Goal: Find specific page/section: Find specific page/section

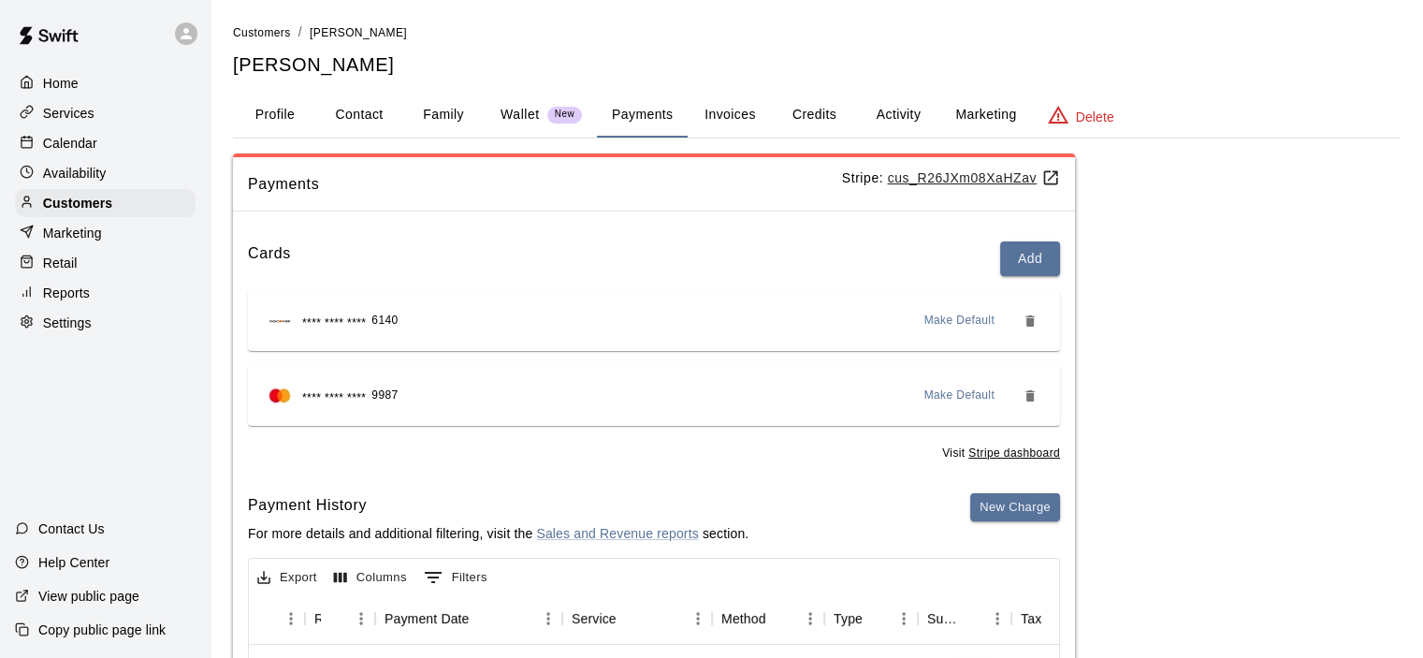
scroll to position [0, 112]
click at [65, 141] on p "Calendar" at bounding box center [70, 143] width 54 height 19
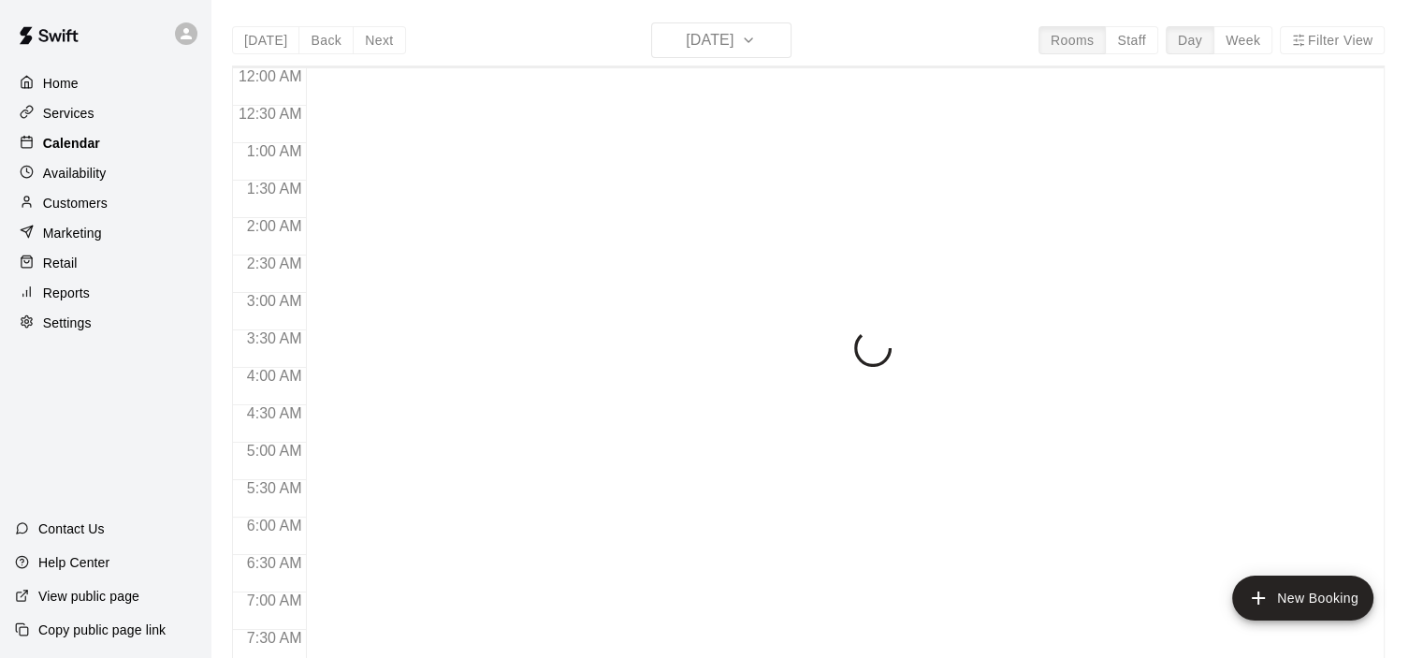
scroll to position [1109, 0]
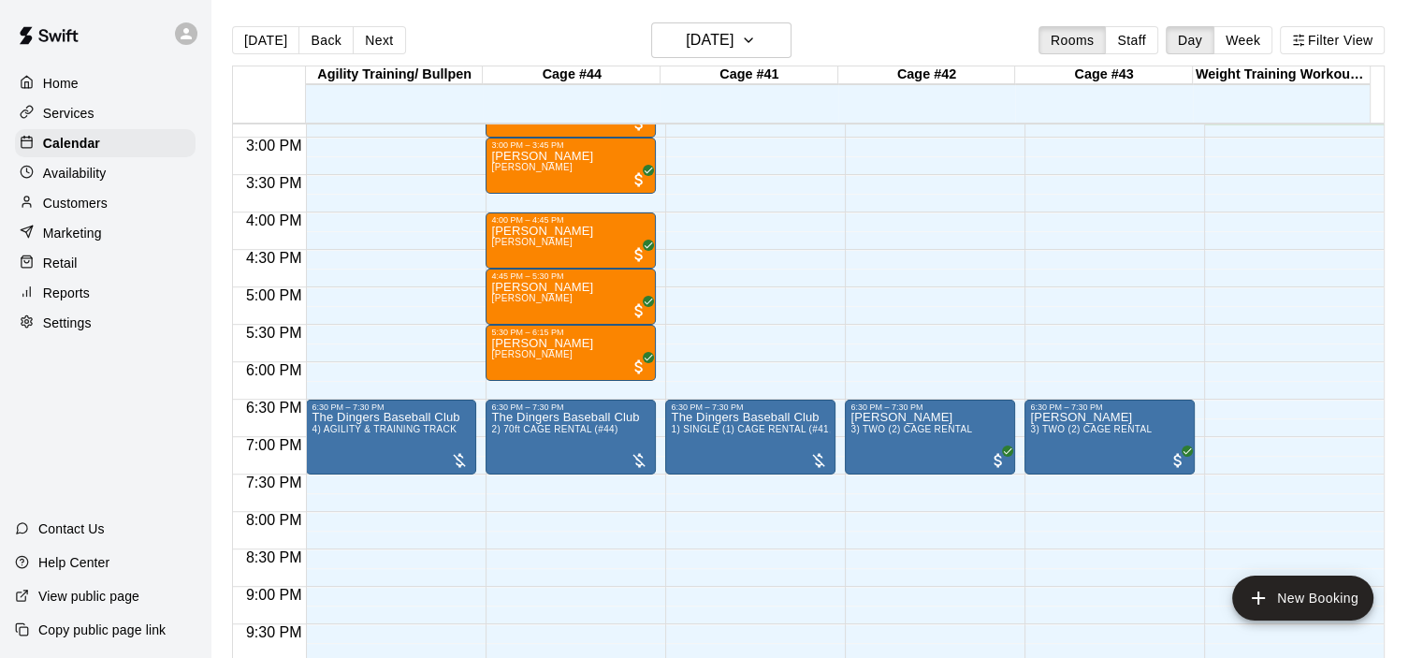
click at [79, 209] on p "Customers" at bounding box center [75, 203] width 65 height 19
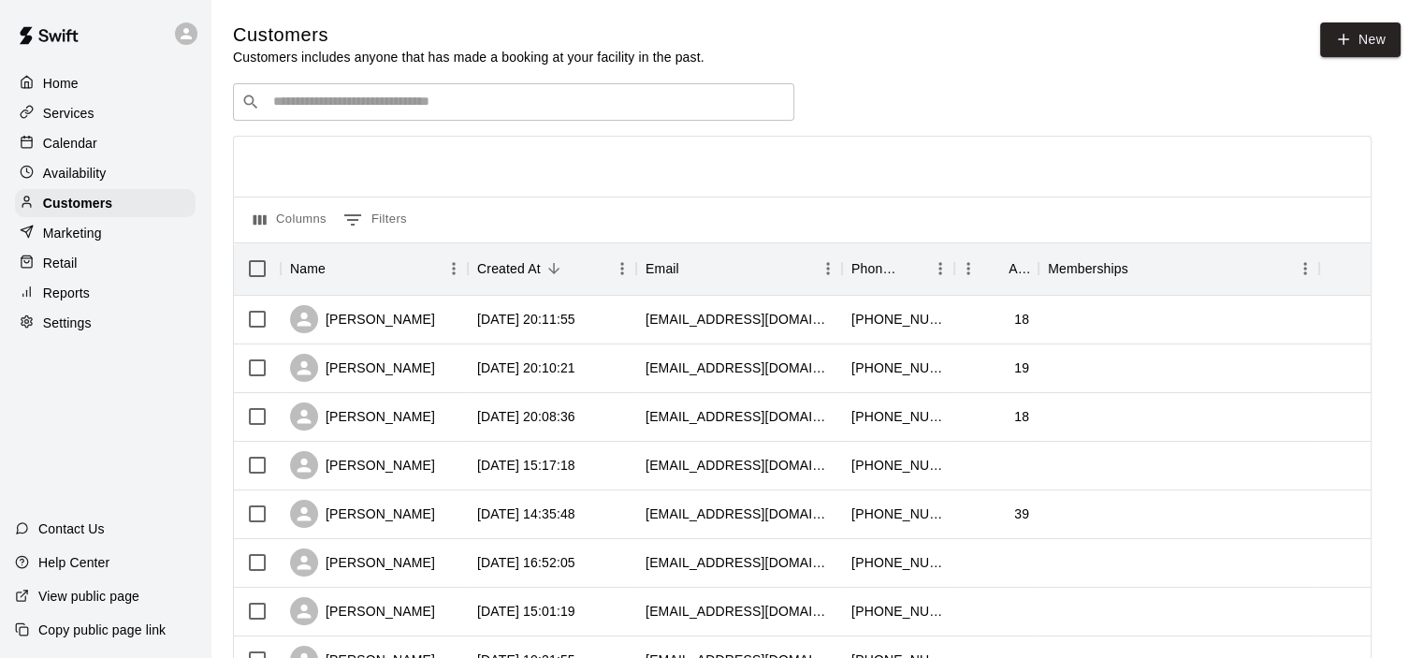
click at [387, 100] on input "Search customers by name or email" at bounding box center [527, 102] width 518 height 19
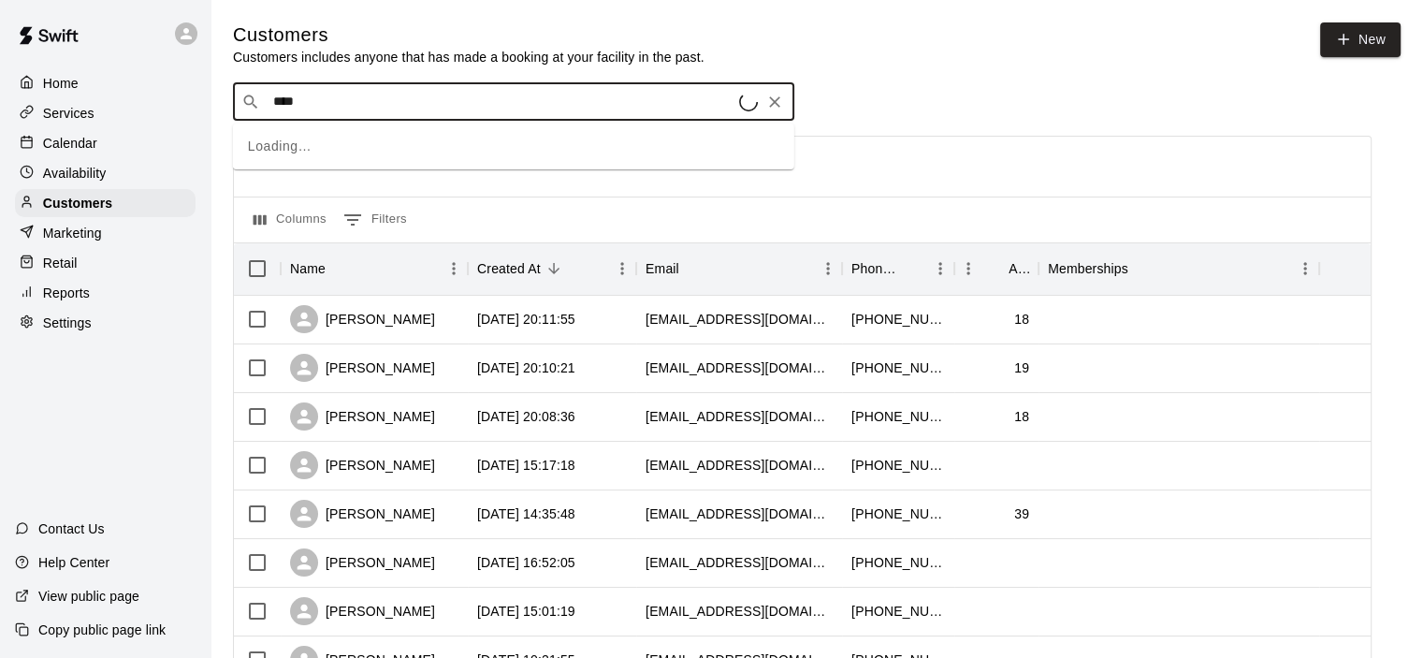
type input "*****"
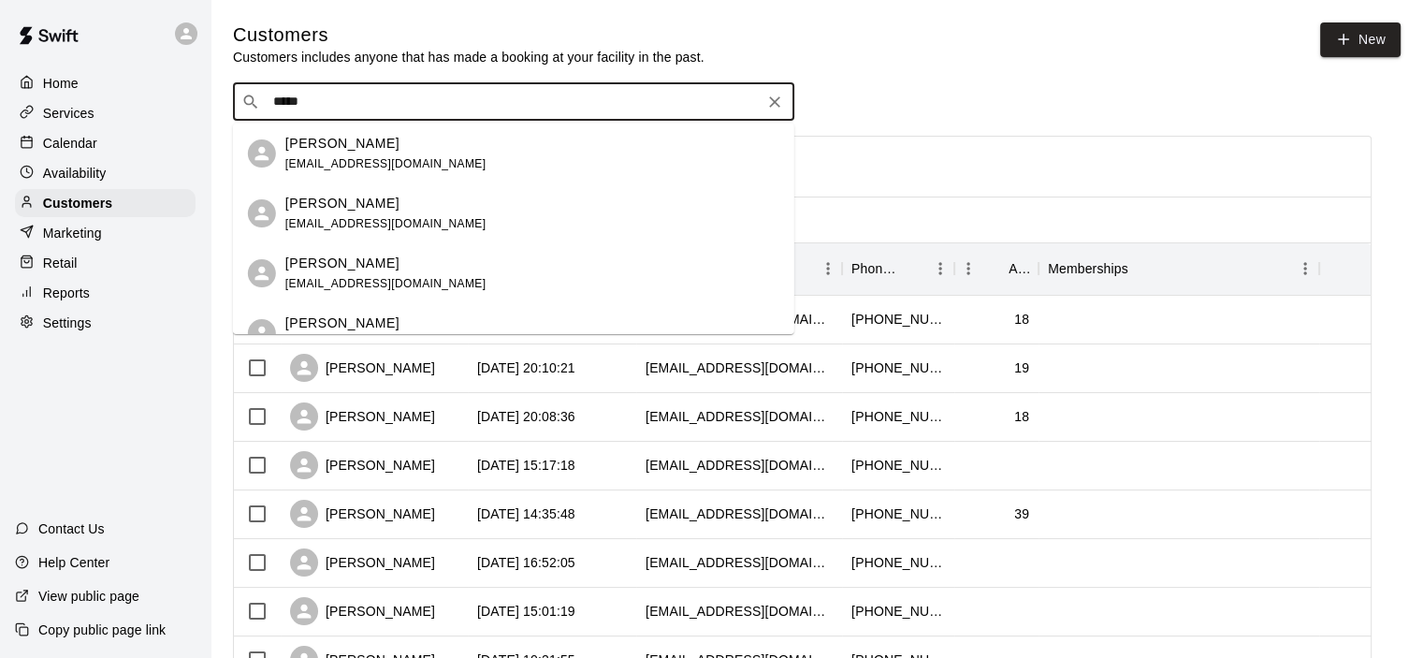
click at [373, 206] on div "[PERSON_NAME]" at bounding box center [385, 204] width 201 height 20
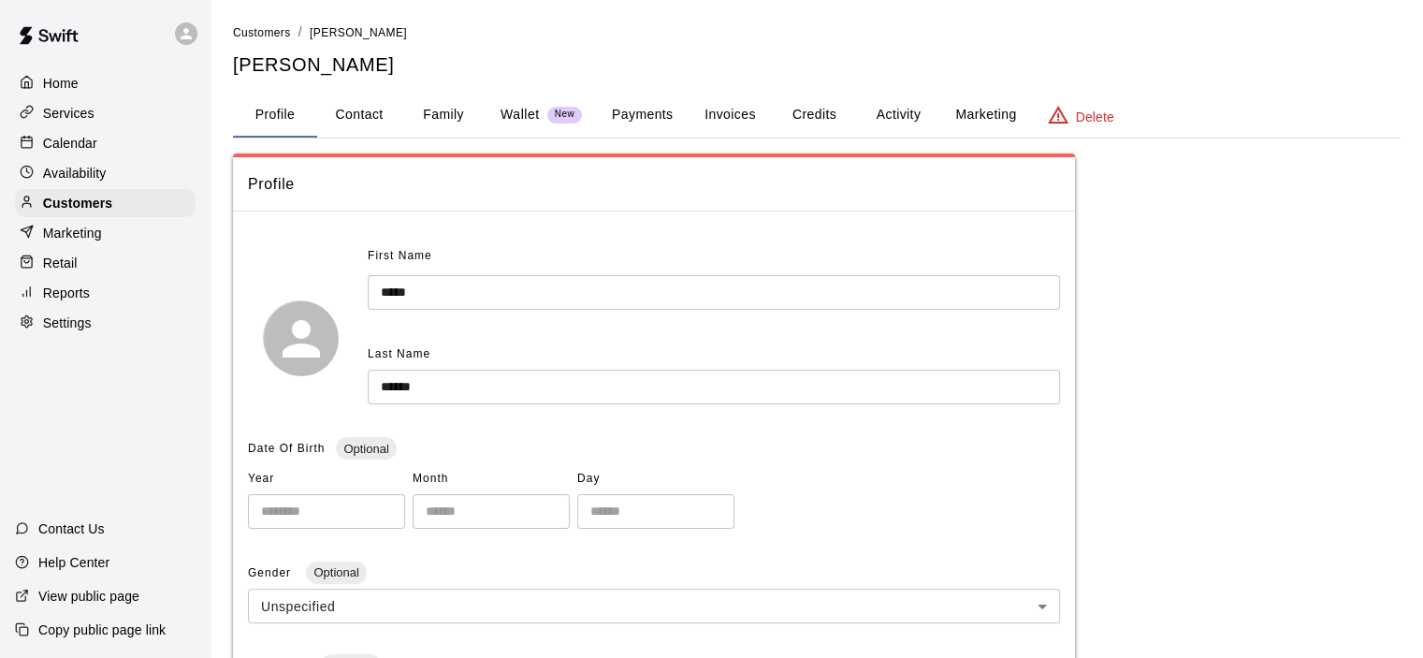
click at [662, 117] on button "Payments" at bounding box center [642, 115] width 91 height 45
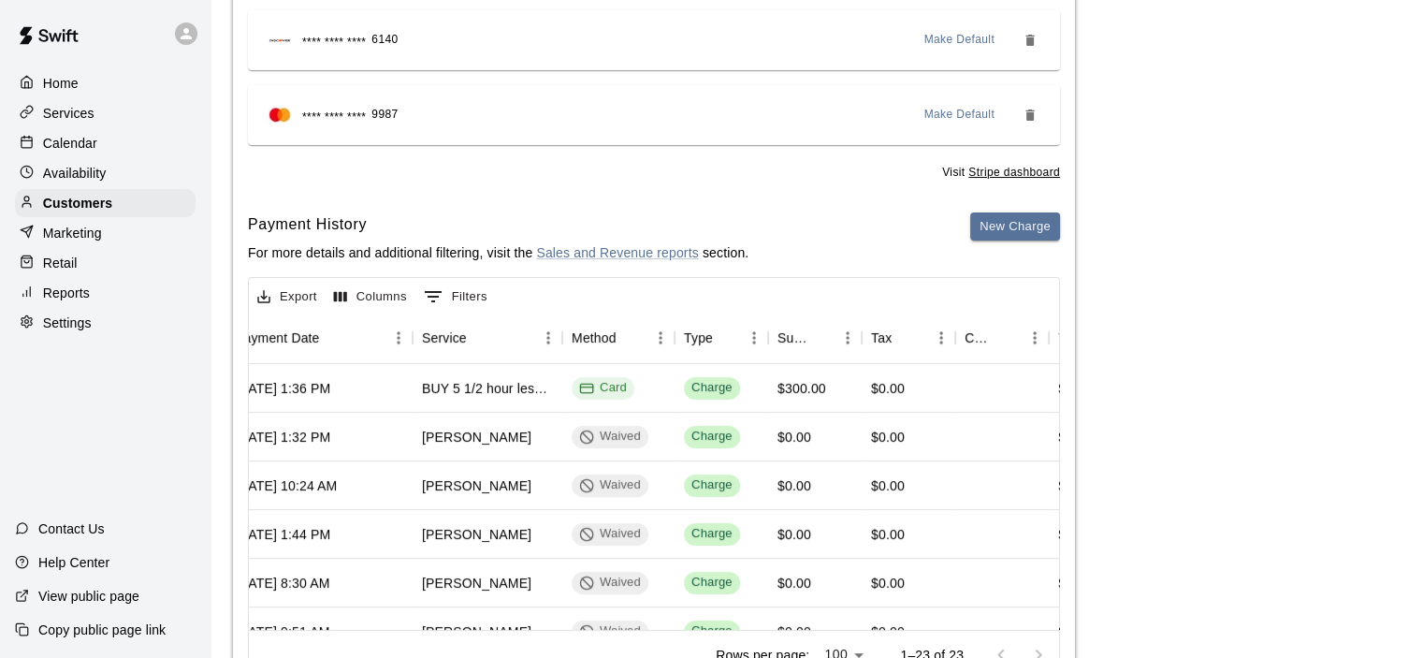
scroll to position [0, 299]
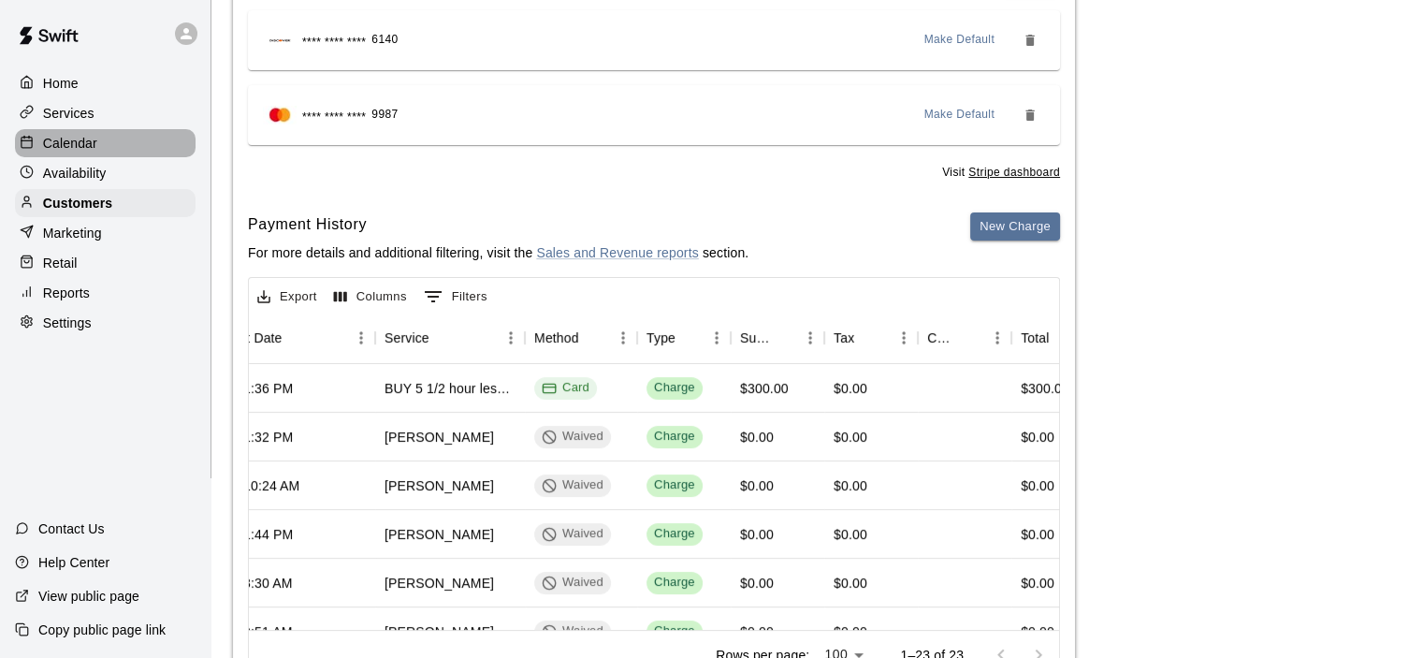
click at [64, 141] on p "Calendar" at bounding box center [70, 143] width 54 height 19
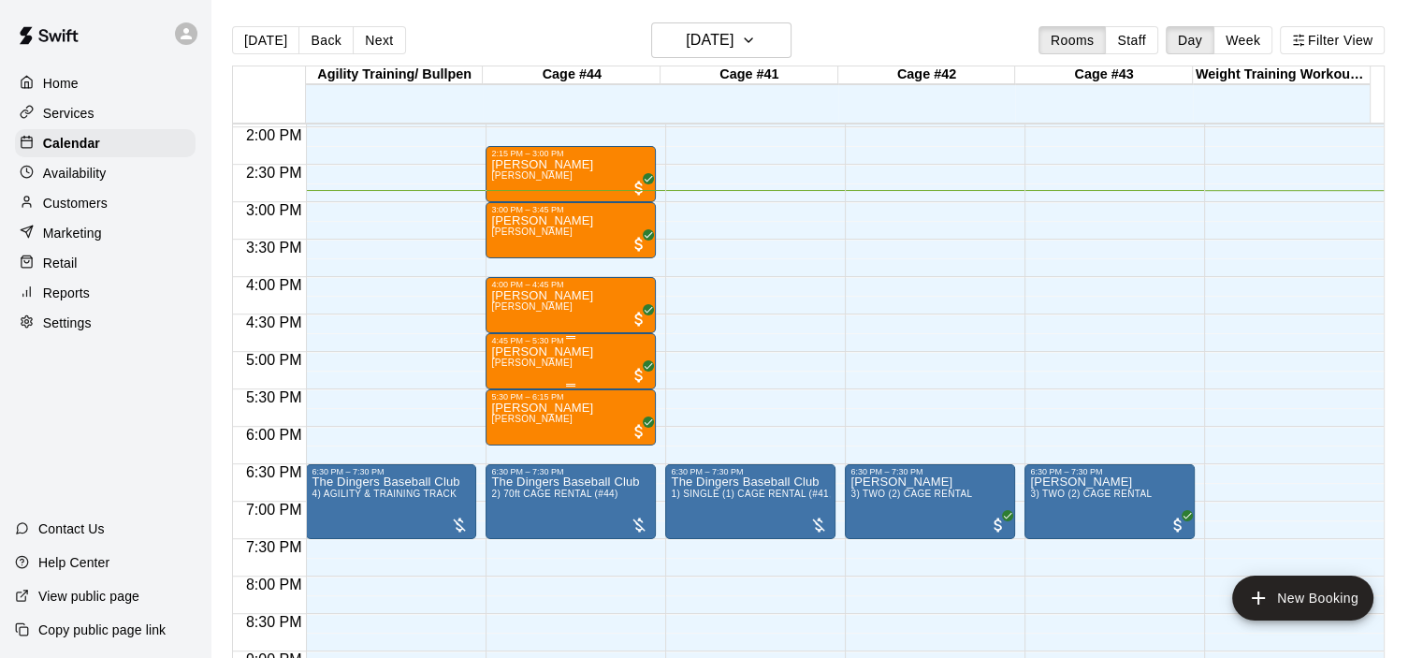
scroll to position [1018, 0]
